Goal: Information Seeking & Learning: Learn about a topic

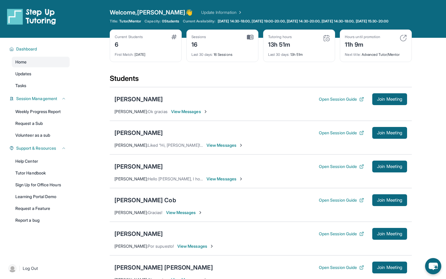
scroll to position [40, 0]
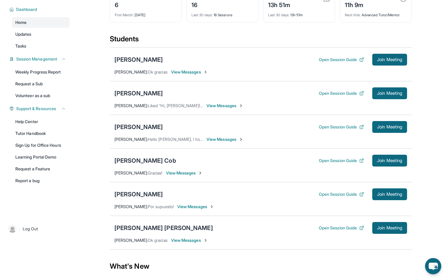
click at [101, 74] on main "Current Students 6 First Match : 14 days ago Sessions 16 Last 30 days : 16 Sess…" at bounding box center [260, 163] width 370 height 331
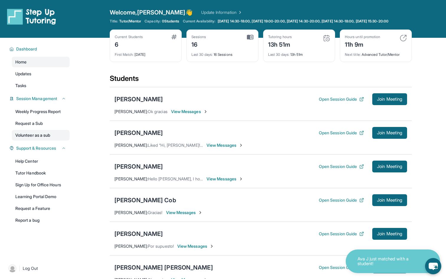
click at [43, 139] on link "Volunteer as a sub" at bounding box center [41, 135] width 58 height 11
